Goal: Task Accomplishment & Management: Use online tool/utility

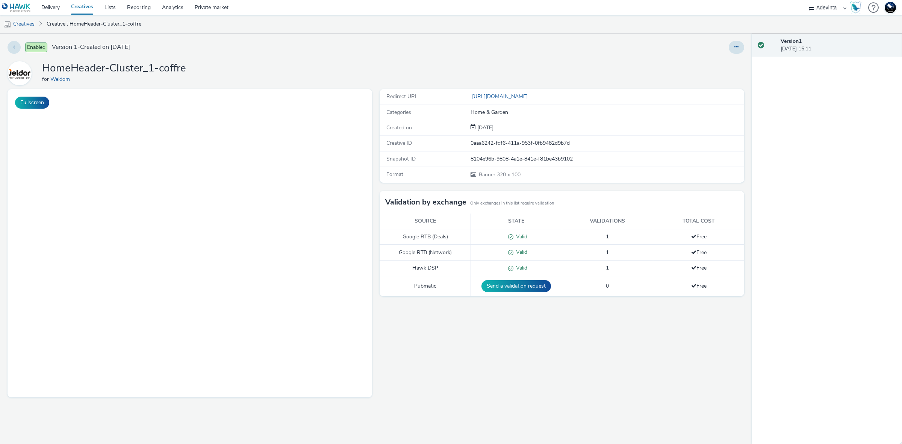
select select "a4655d9c-cd96-449f-b9a3-d2b0c2744250"
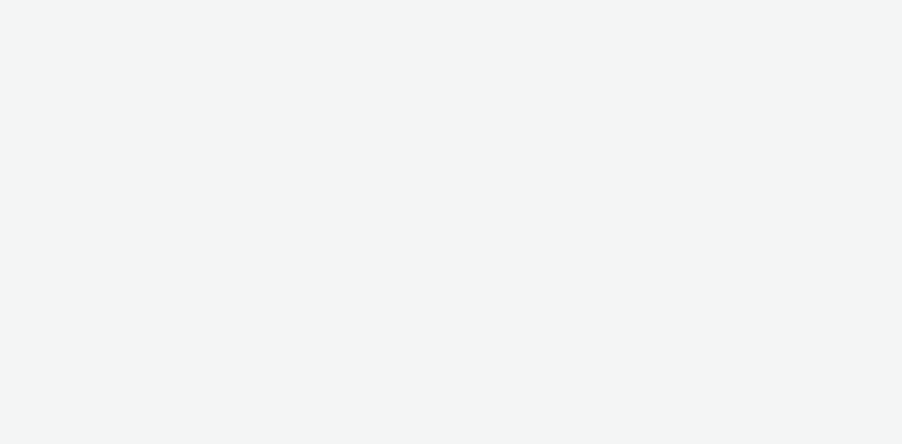
select select "a4655d9c-cd96-449f-b9a3-d2b0c2744250"
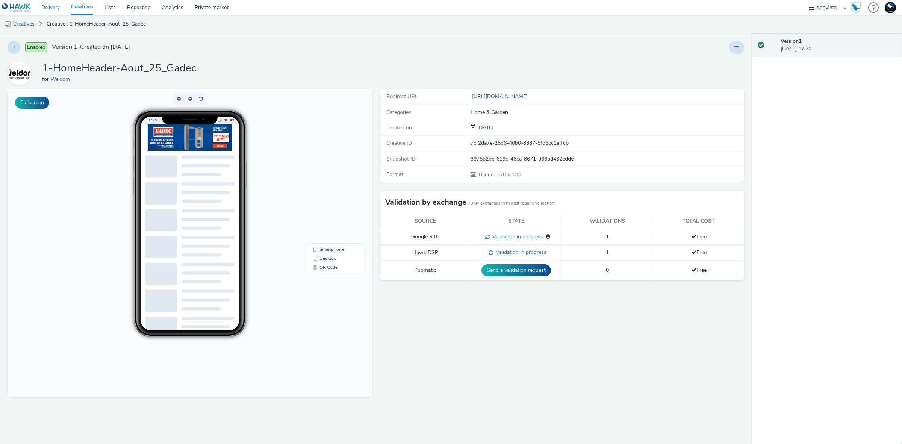
click at [58, 12] on link "Delivery" at bounding box center [51, 7] width 30 height 15
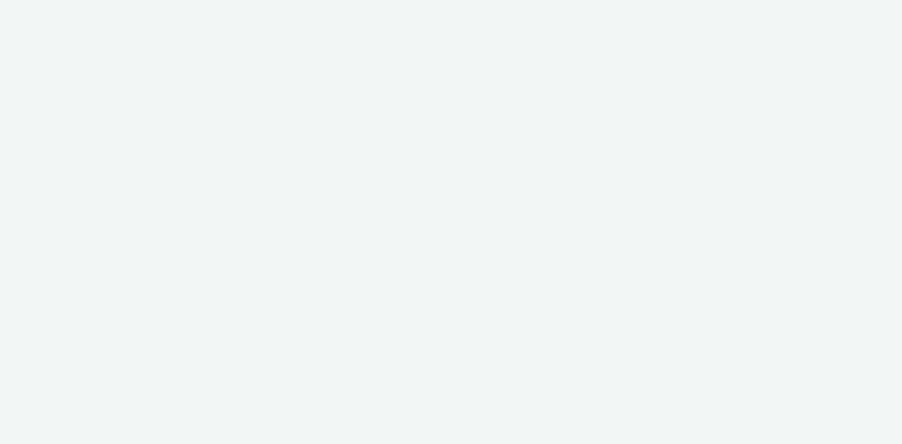
select select "d57a0b46-ef33-4938-977b-e6d07593e41f"
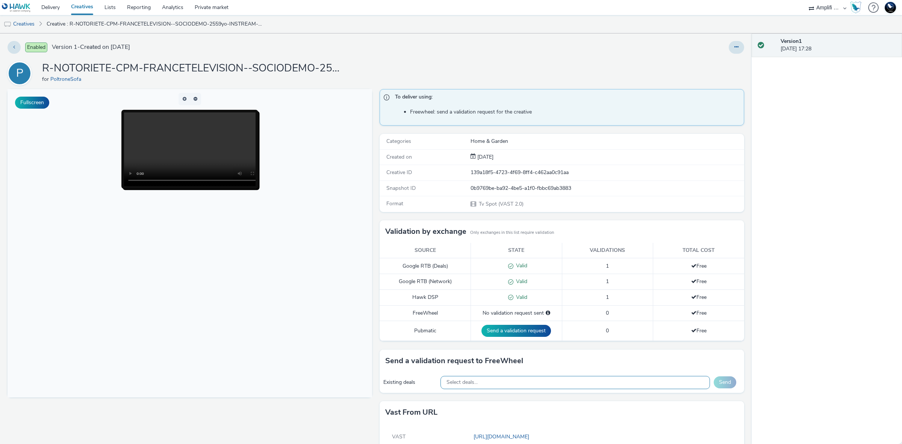
click at [537, 384] on div "Select deals..." at bounding box center [575, 382] width 270 height 13
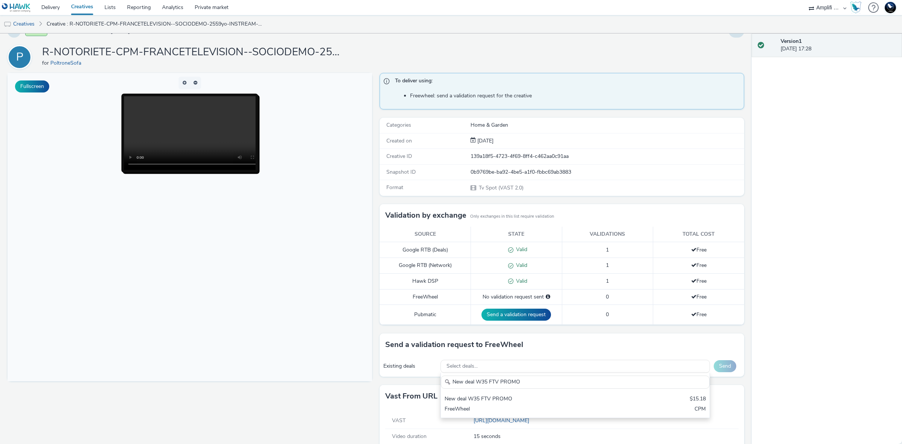
scroll to position [31, 0]
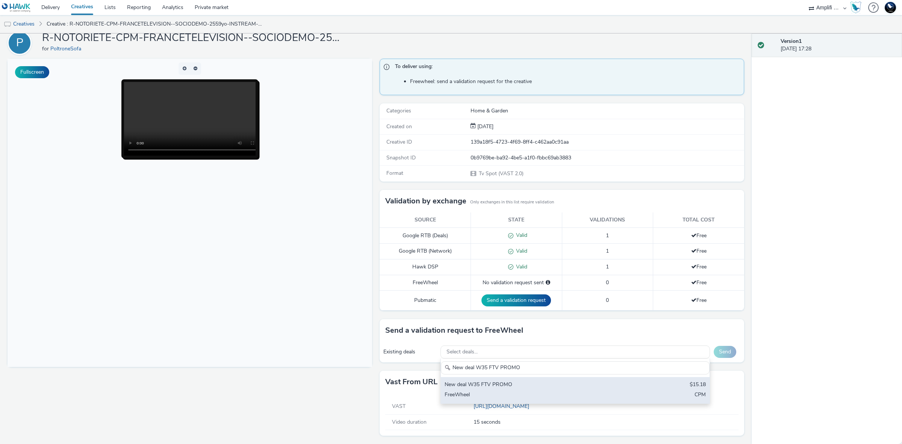
type input "New deal W35 FTV PROMO"
click at [623, 384] on div "New deal W35 FTV PROMO $15.18 FreeWheel CPM" at bounding box center [575, 390] width 269 height 26
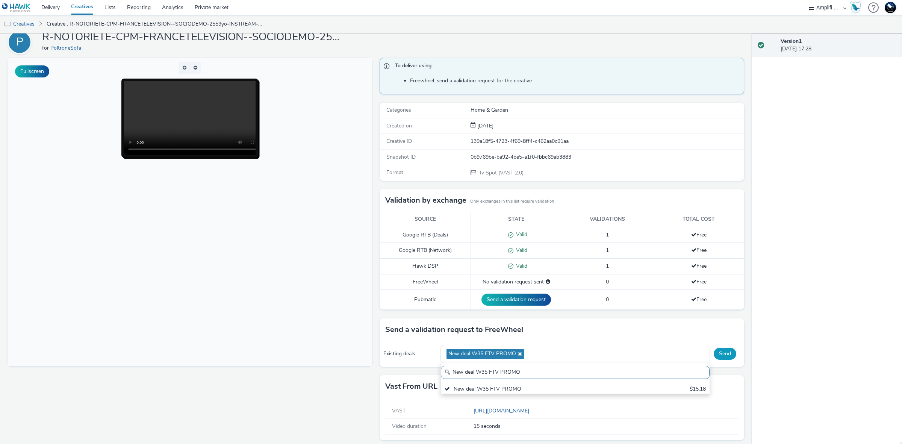
scroll to position [0, 0]
click at [717, 354] on button "Send" at bounding box center [725, 354] width 23 height 12
